Goal: Task Accomplishment & Management: Manage account settings

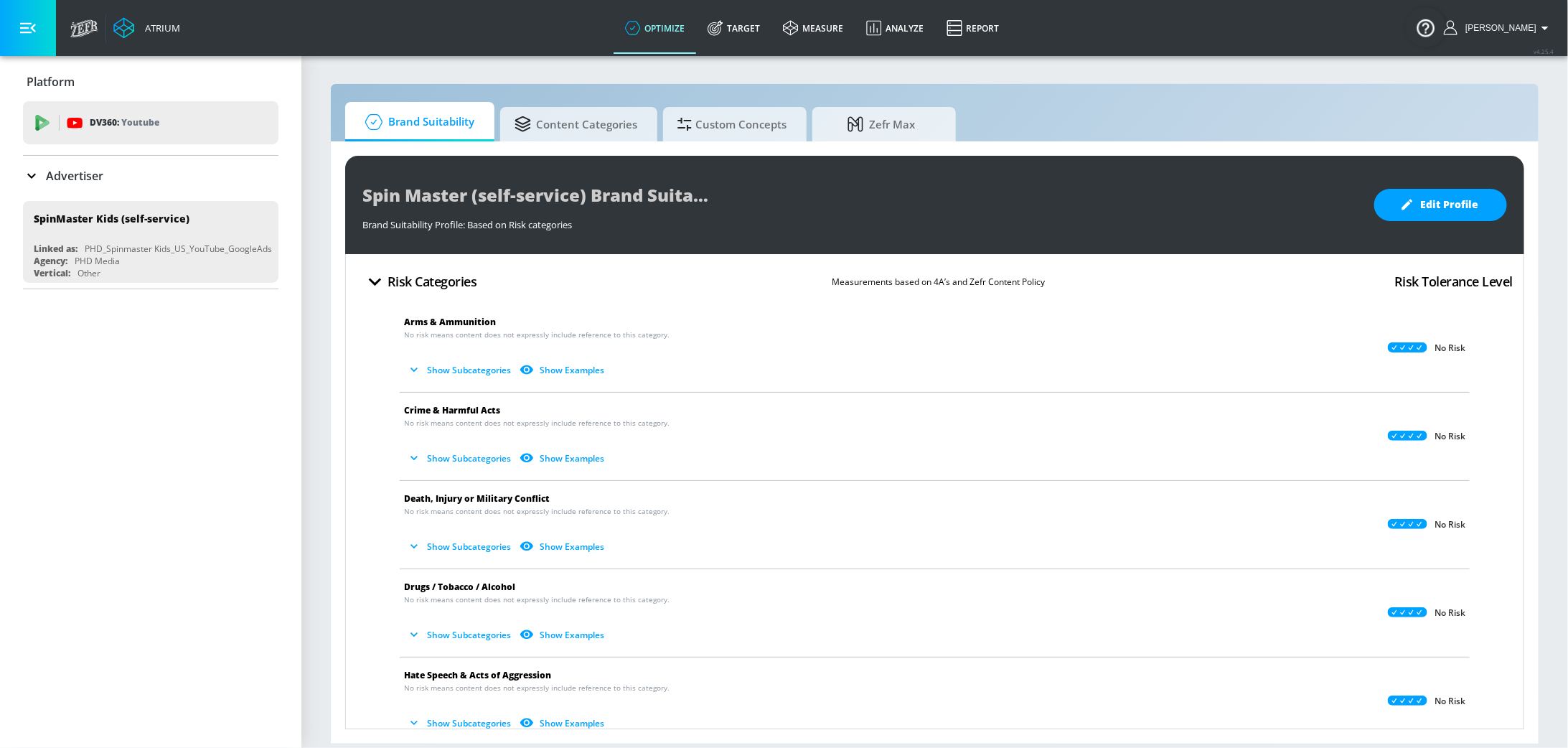
click at [65, 177] on p "Advertiser" at bounding box center [75, 176] width 57 height 16
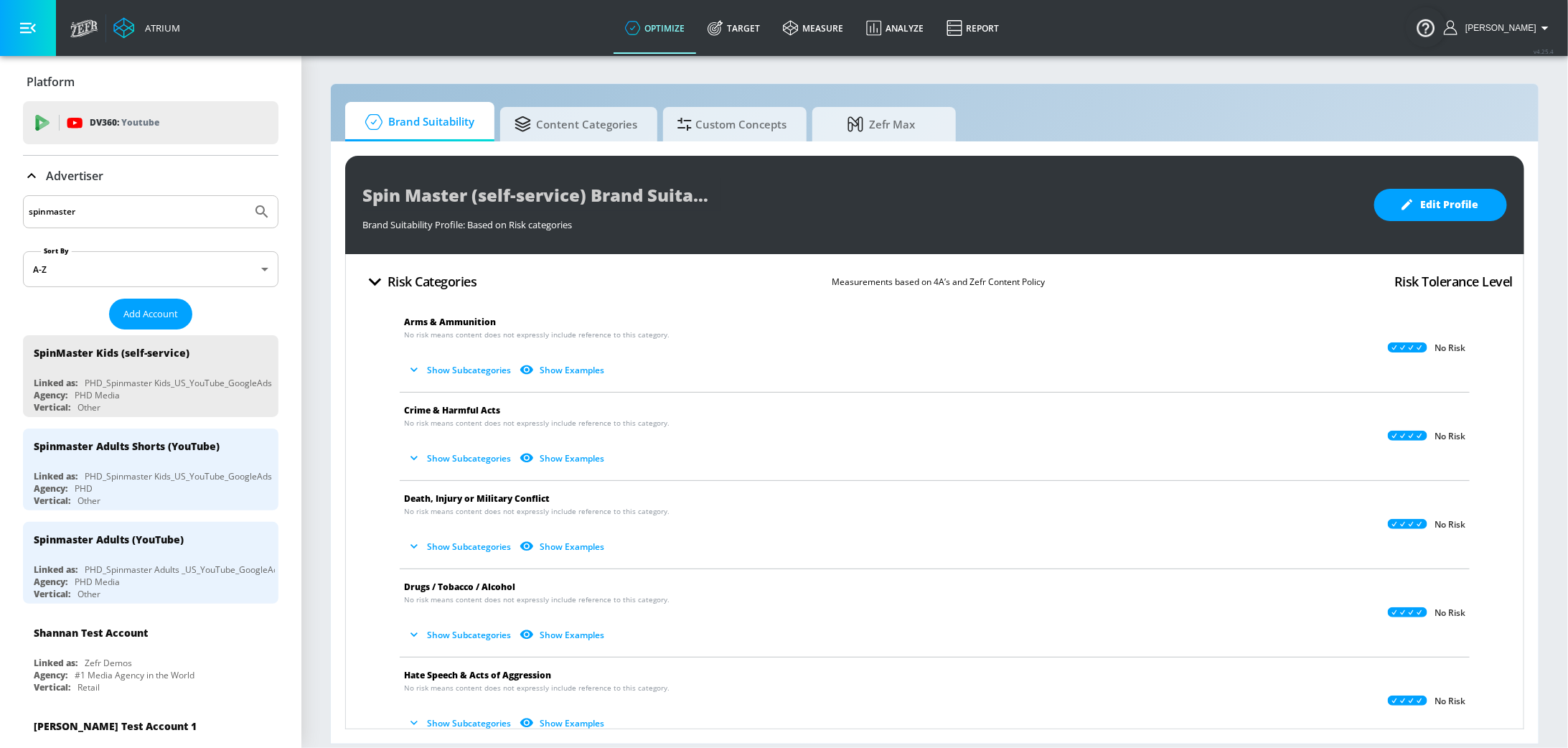
click at [150, 304] on button "Add Account" at bounding box center [151, 313] width 83 height 31
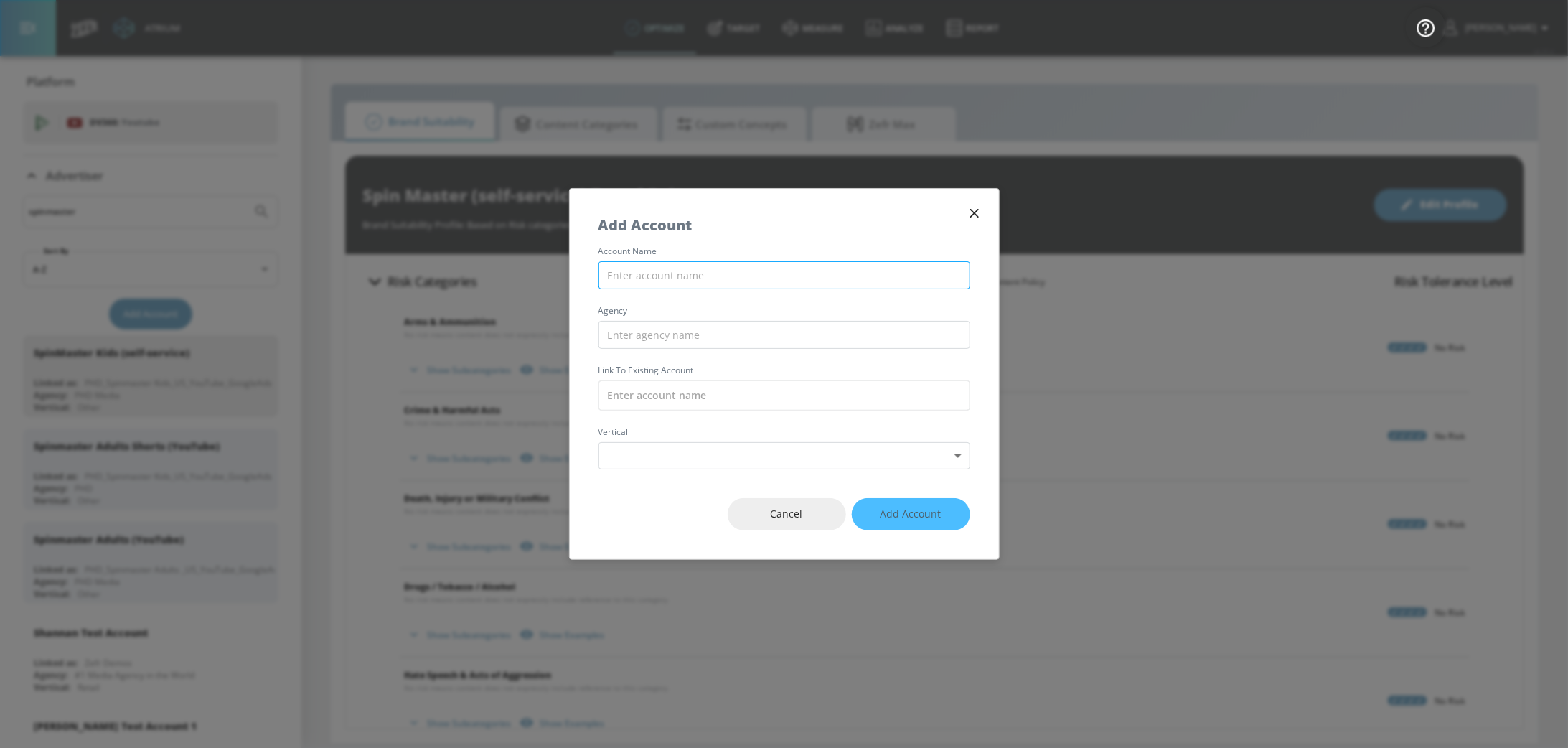
click at [651, 275] on input "text" at bounding box center [785, 275] width 372 height 28
paste input "Nexus_Tootsie Roll_US_YouTube_DV360"
type input "Nexus_Tootsie Roll_US_YouTube_DV360"
click at [719, 341] on input "text" at bounding box center [785, 335] width 372 height 28
type input "Nexus"
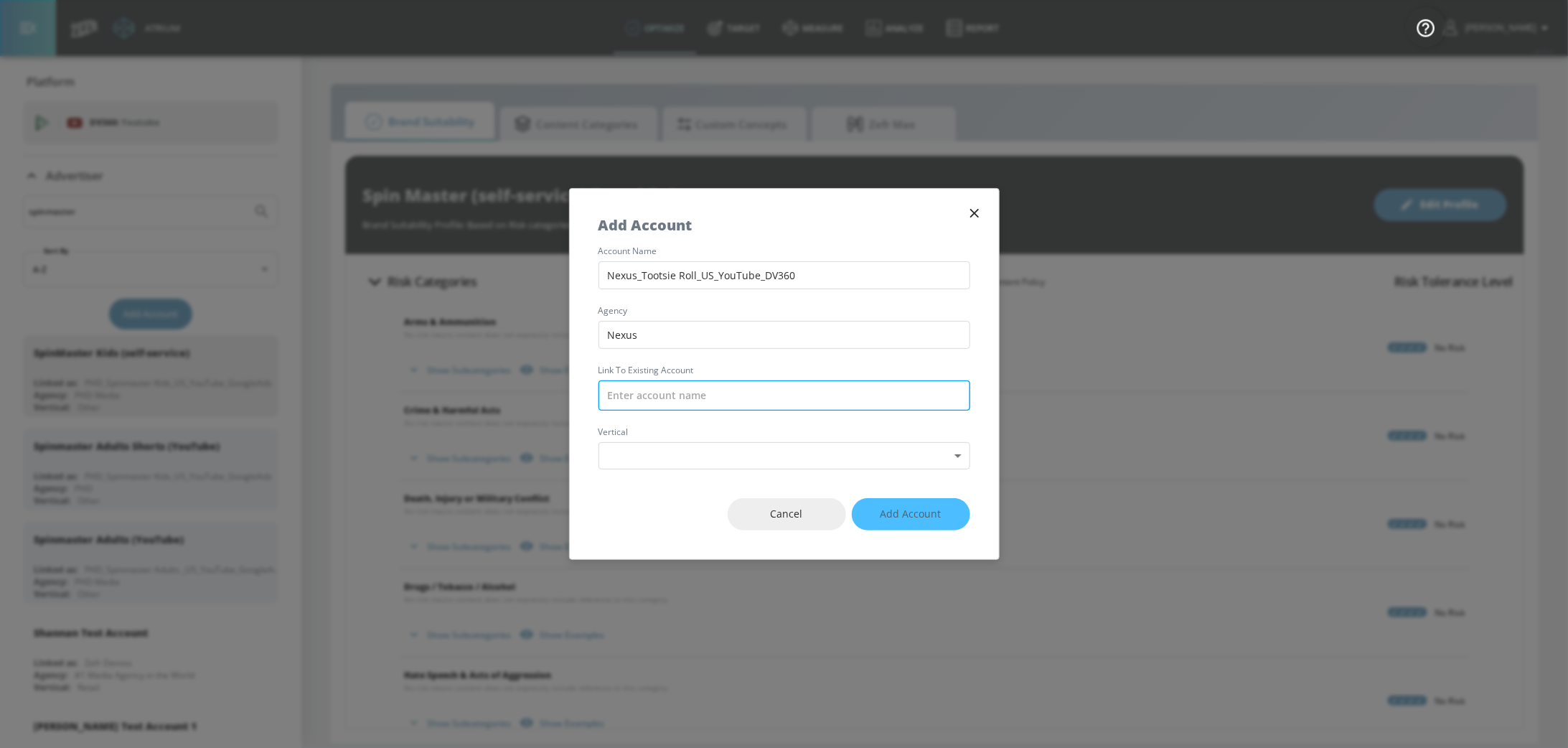
click at [706, 398] on input "text" at bounding box center [785, 396] width 372 height 30
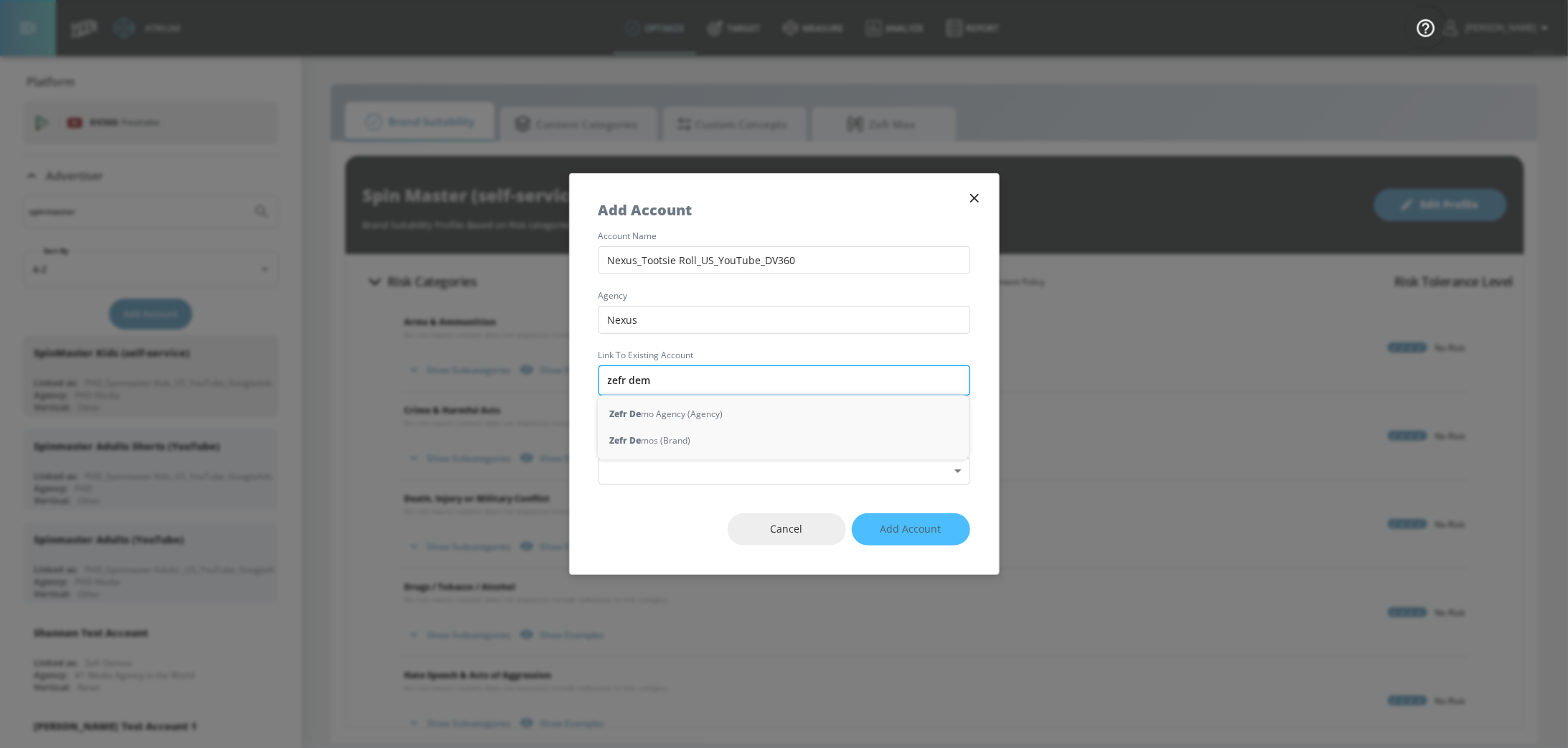
type input "zefr demo"
type input "tootside"
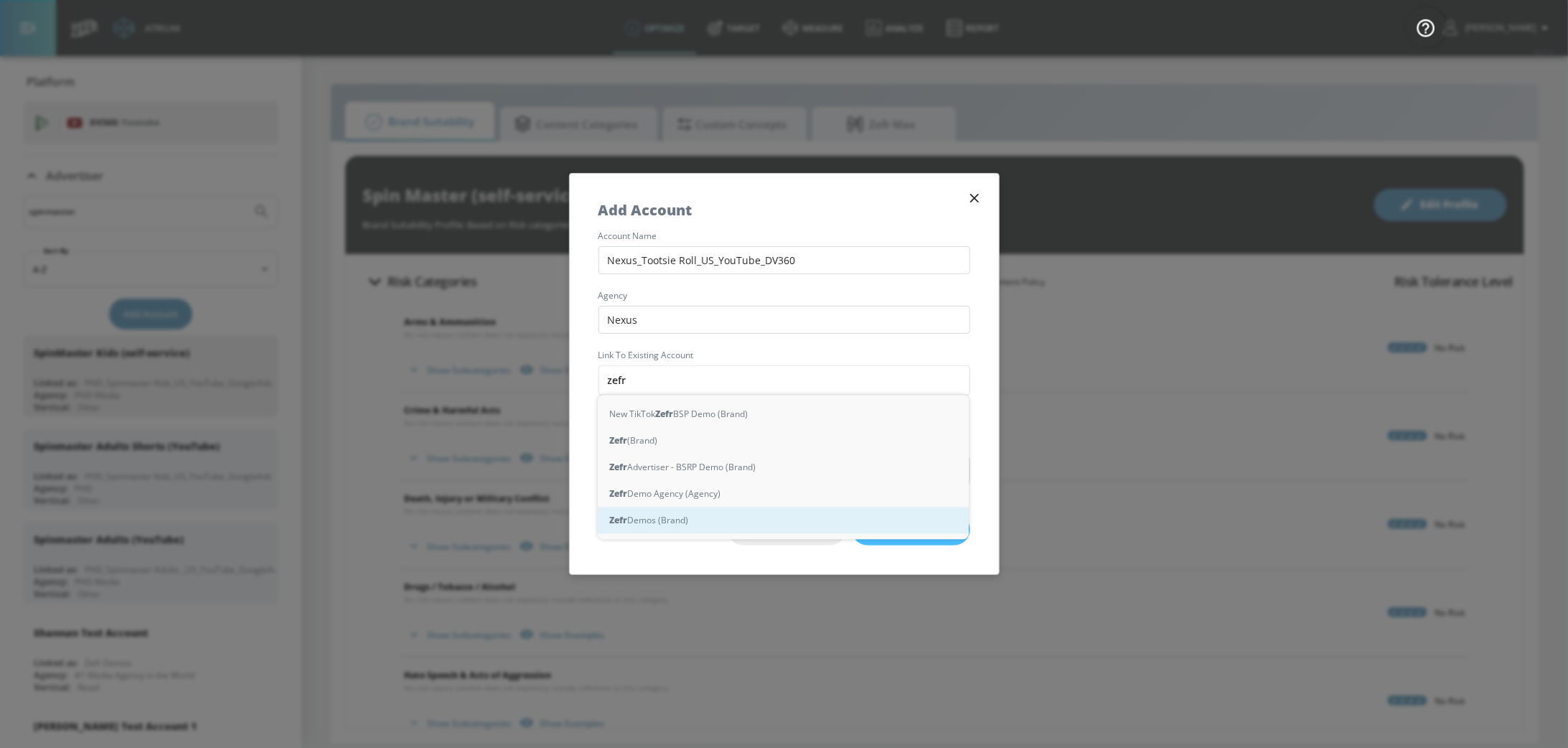
click at [701, 522] on div "Zefr Demos (Brand)" at bounding box center [783, 520] width 371 height 27
type input "Zefr Demos (Brand)"
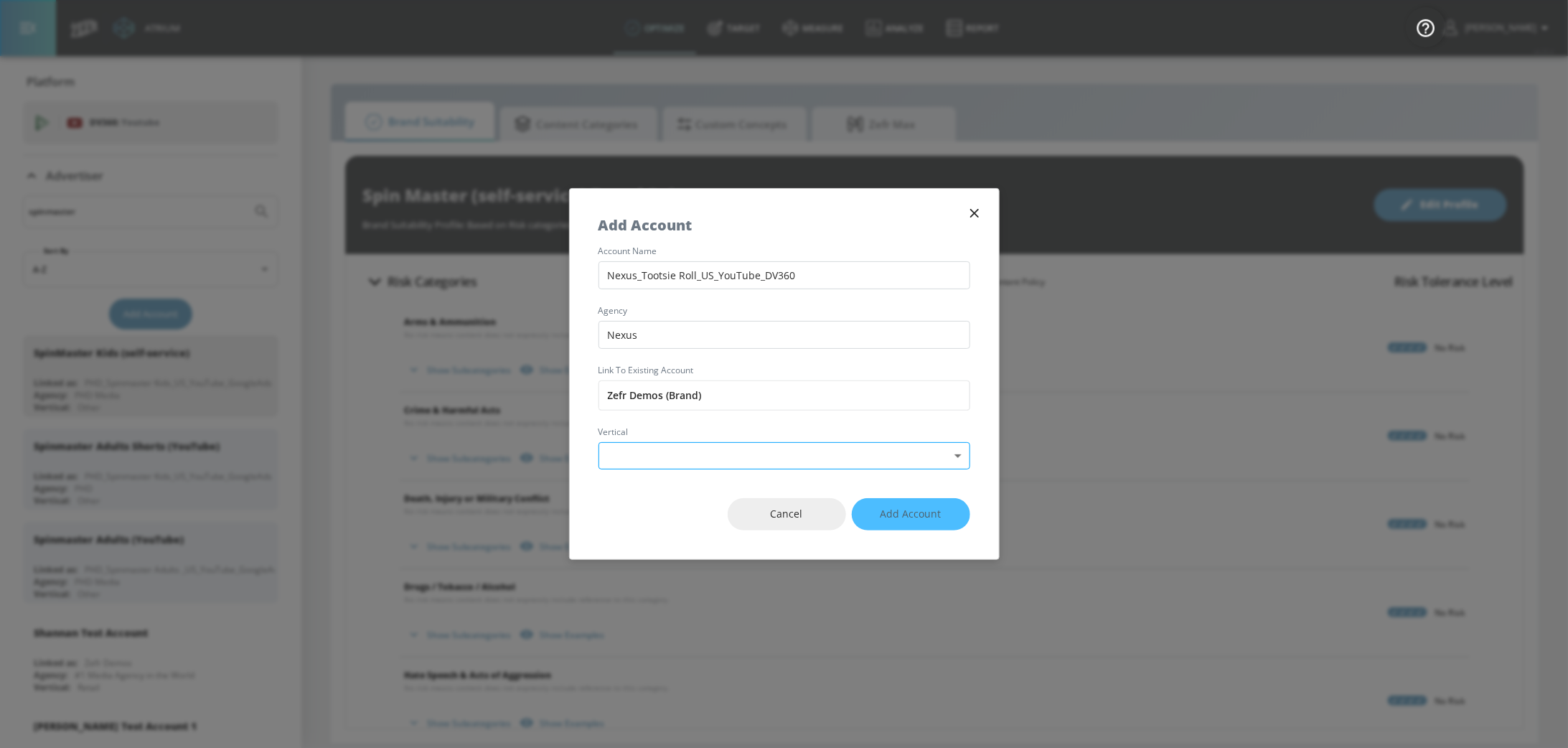
click at [758, 452] on body "Atrium optimize Target measure Analyze Report optimize Target measure Analyze R…" at bounding box center [784, 374] width 1568 height 748
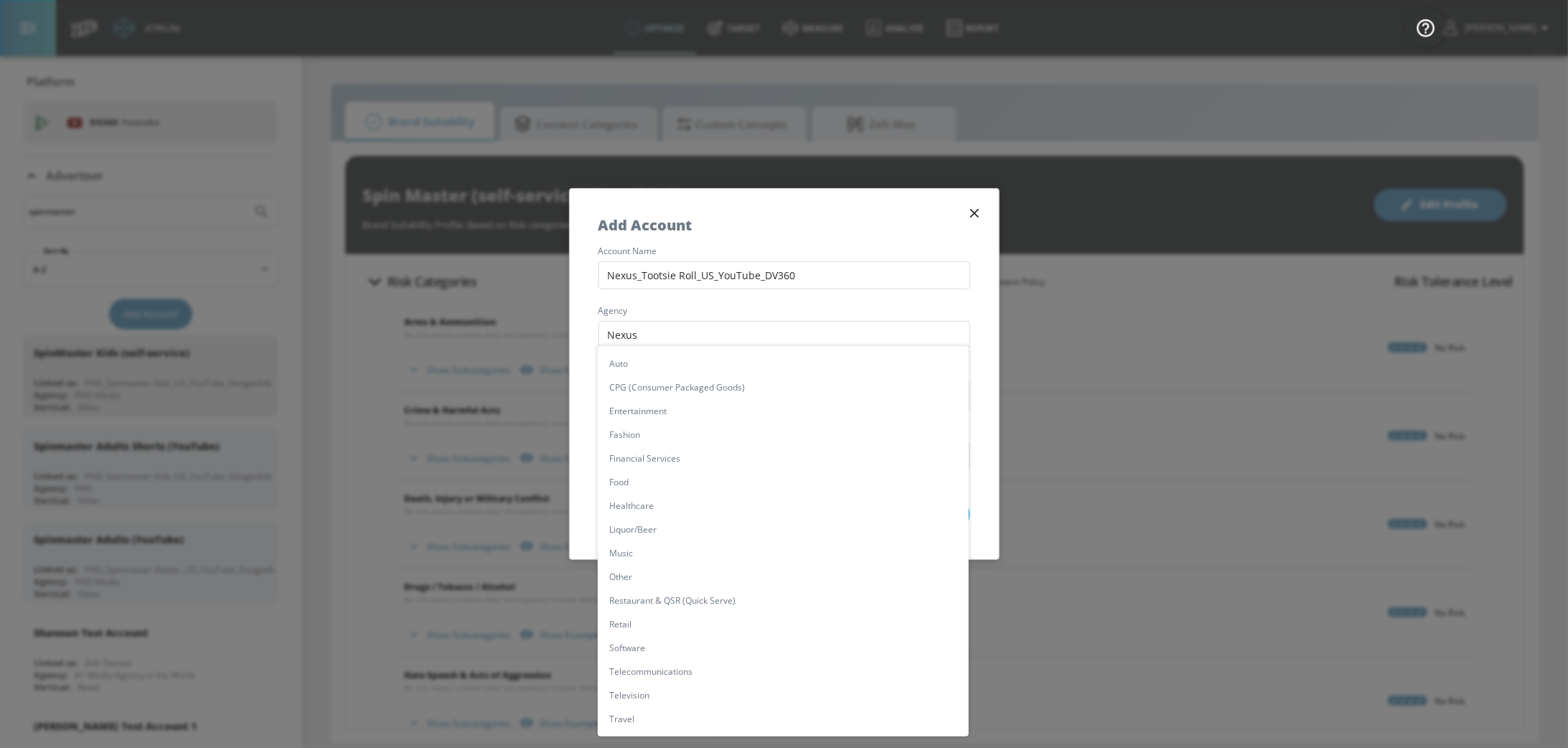
click at [743, 480] on li "Food" at bounding box center [783, 482] width 371 height 24
type input "[object Object]"
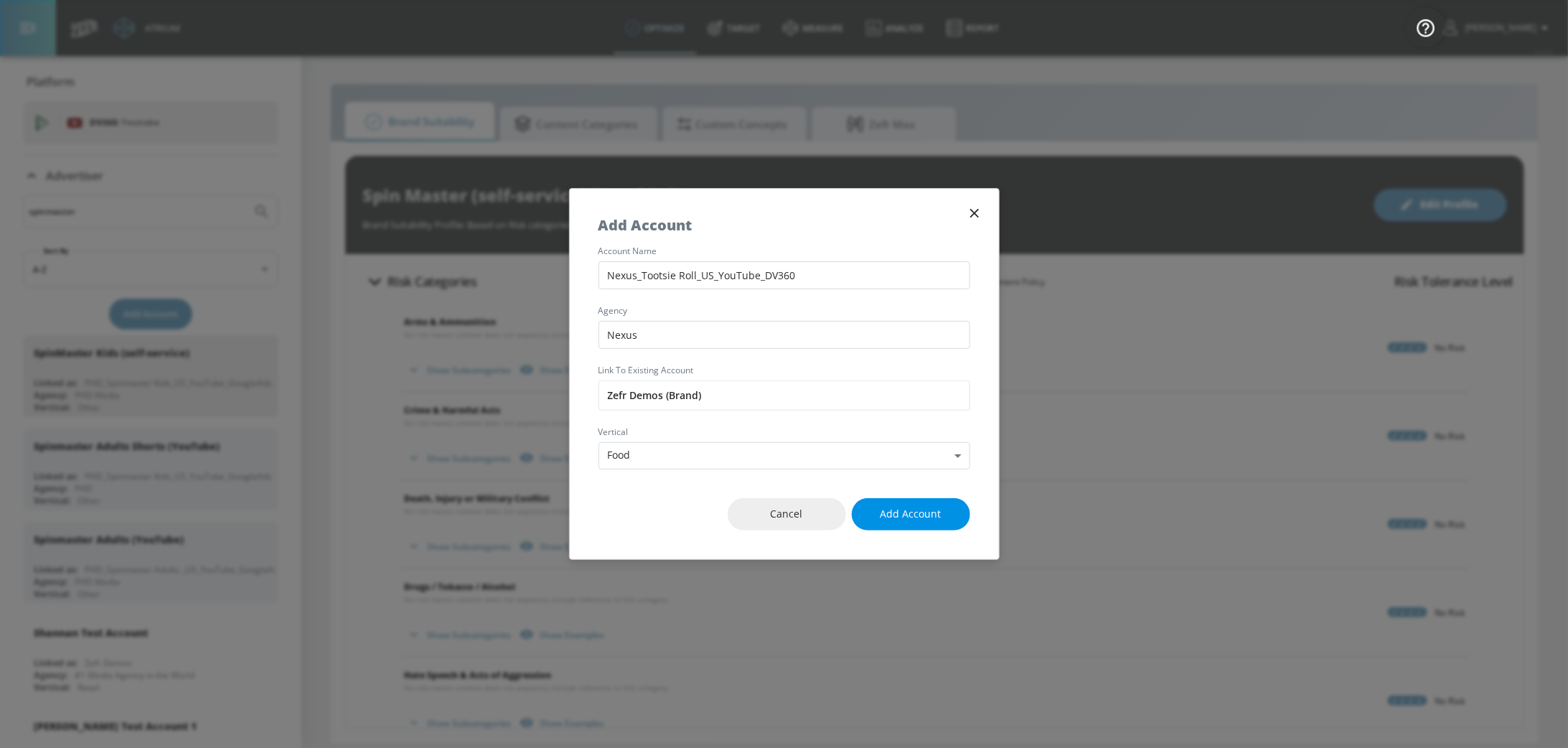
click at [917, 512] on span "Add Account" at bounding box center [911, 514] width 61 height 18
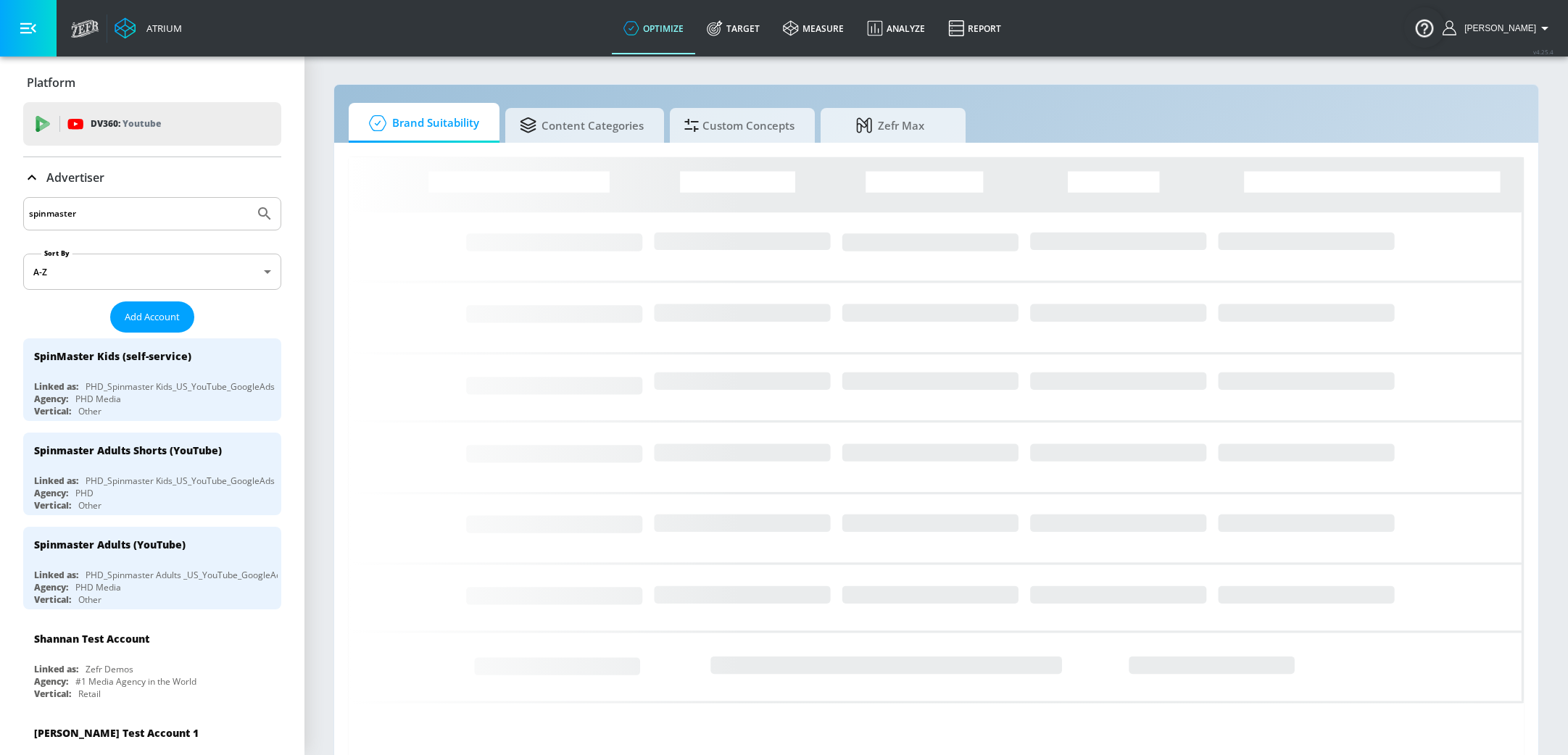
click at [128, 204] on input "spinmaster" at bounding box center [139, 214] width 220 height 19
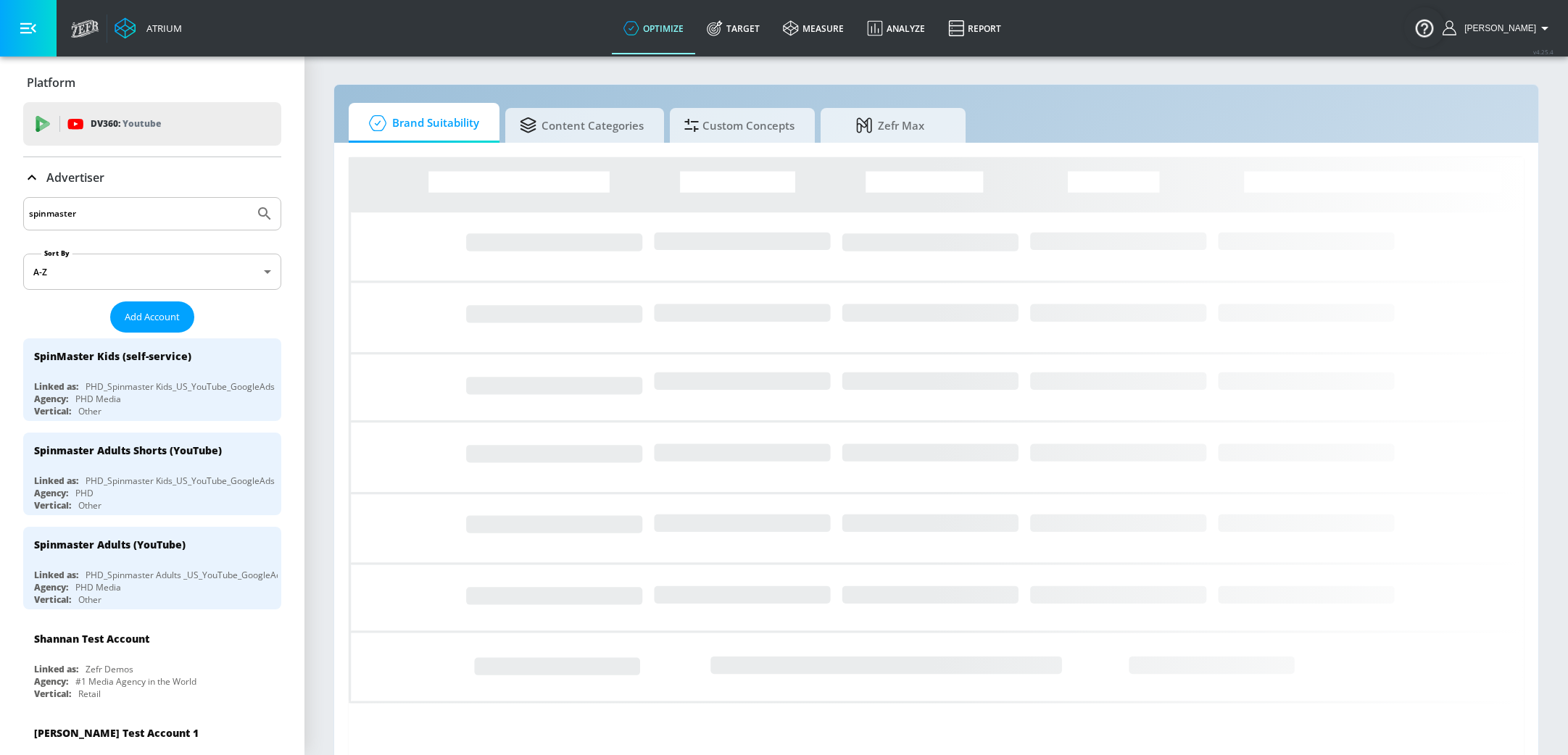
click at [128, 204] on input "spinmaster" at bounding box center [139, 214] width 220 height 19
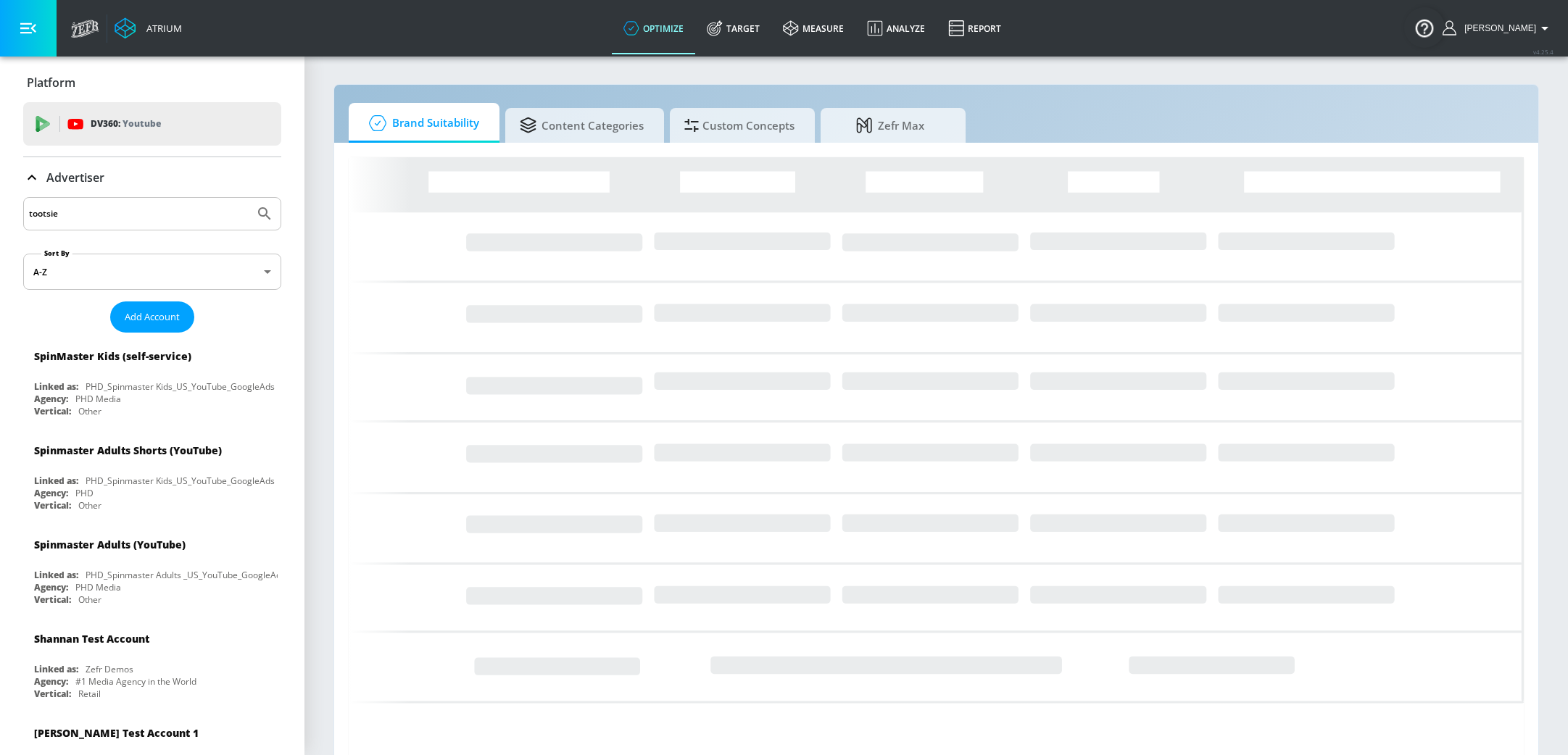
type input "tootsie"
click at [249, 198] on button "Submit Search" at bounding box center [265, 214] width 32 height 32
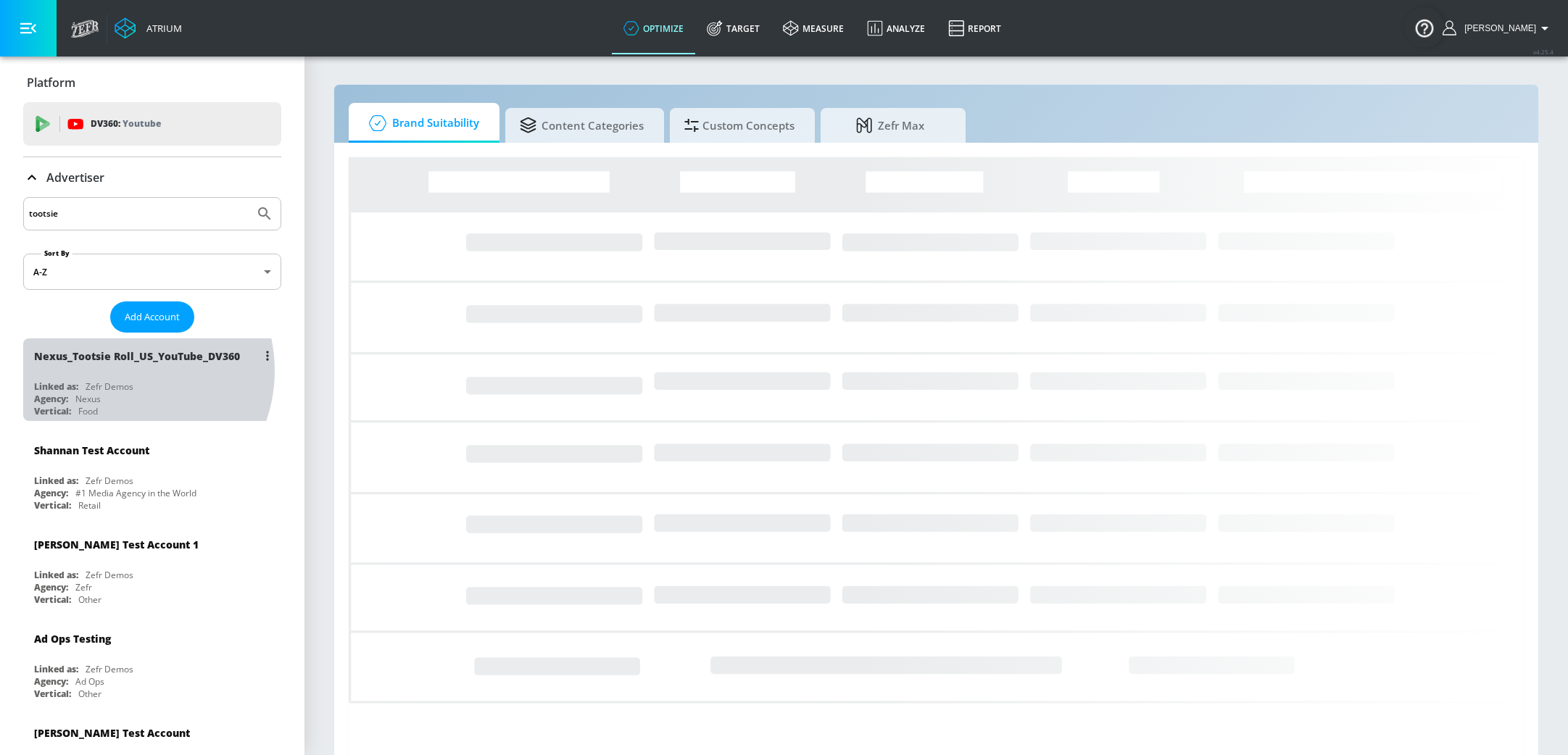
click at [120, 369] on div "Nexus_Tootsie Roll_US_YouTube_DV360" at bounding box center [155, 356] width 243 height 35
